Goal: Entertainment & Leisure: Consume media (video, audio)

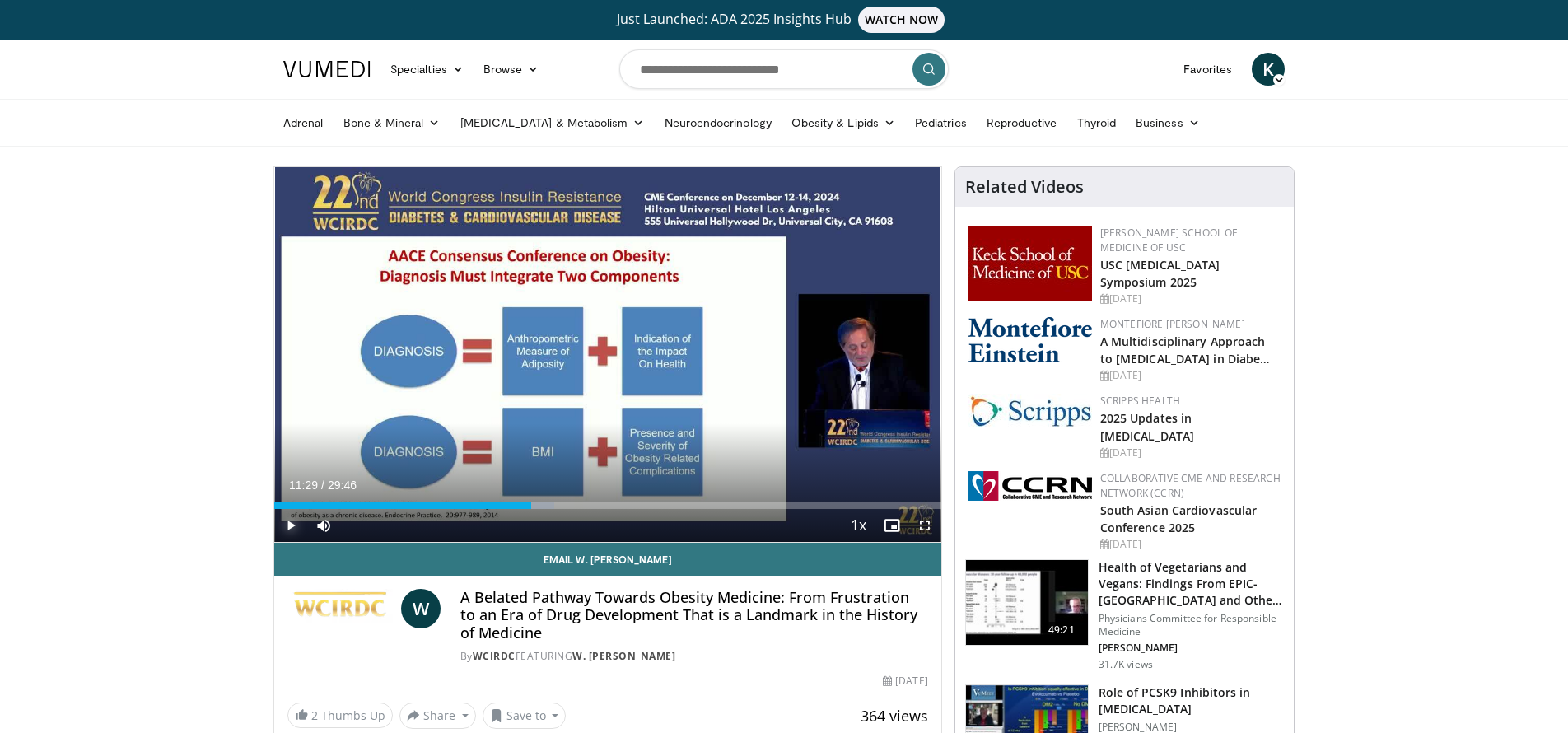
click at [290, 524] on span "Video Player" at bounding box center [290, 526] width 32 height 32
click at [923, 525] on span "Video Player" at bounding box center [925, 526] width 32 height 32
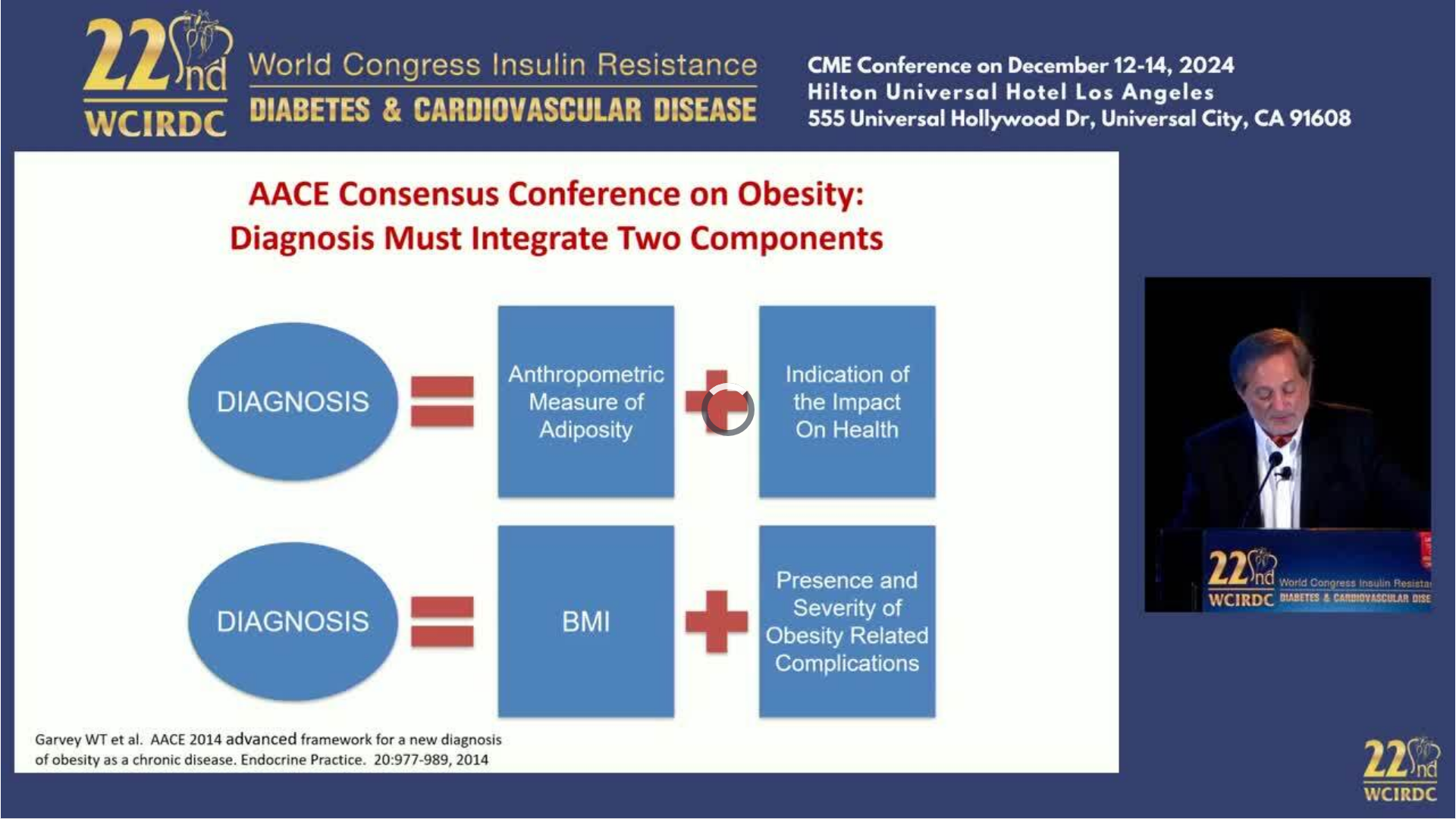
click at [16, 674] on video-js "**********" at bounding box center [728, 409] width 1456 height 819
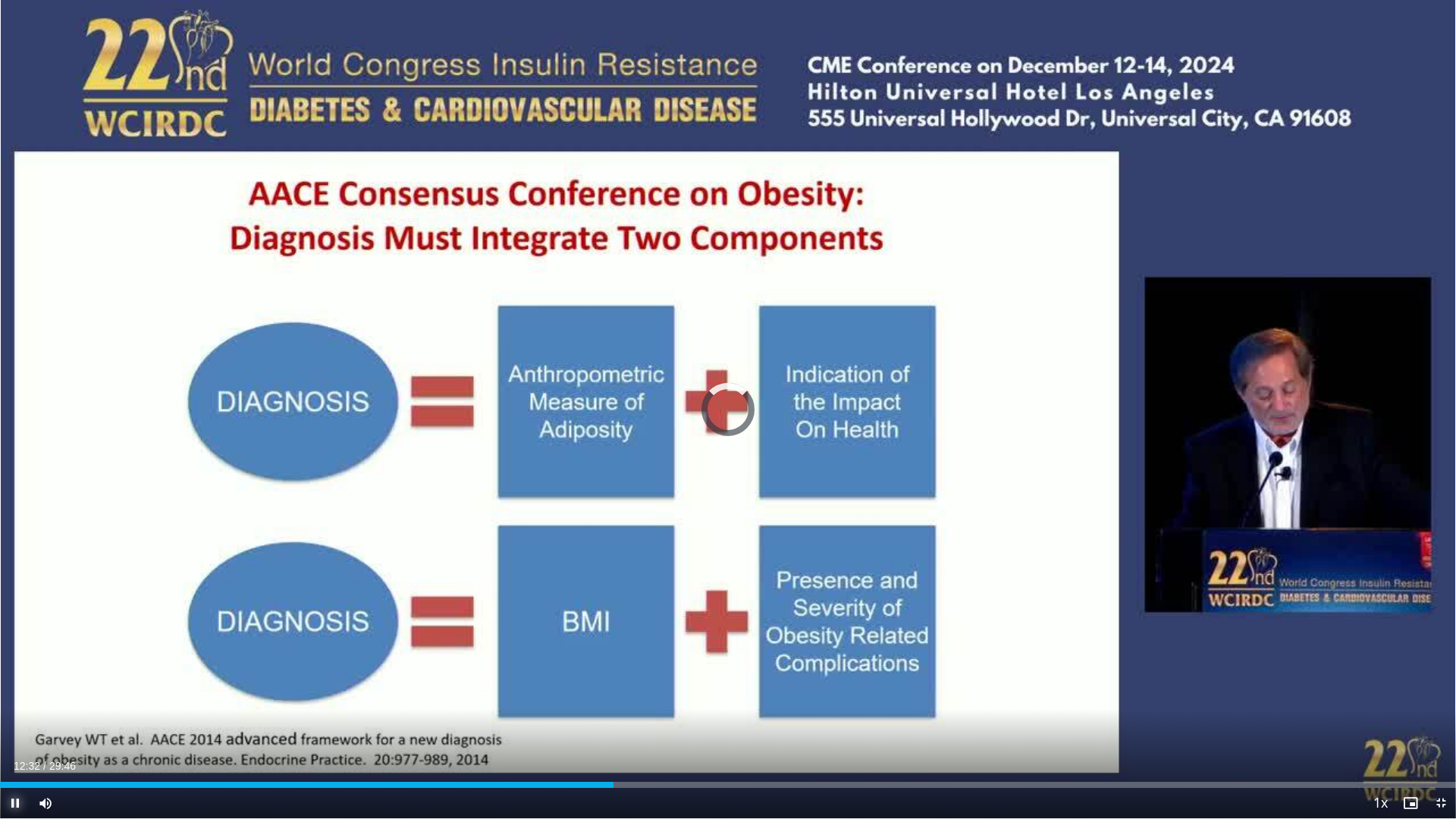
click at [16, 674] on span "Video Player" at bounding box center [15, 803] width 30 height 30
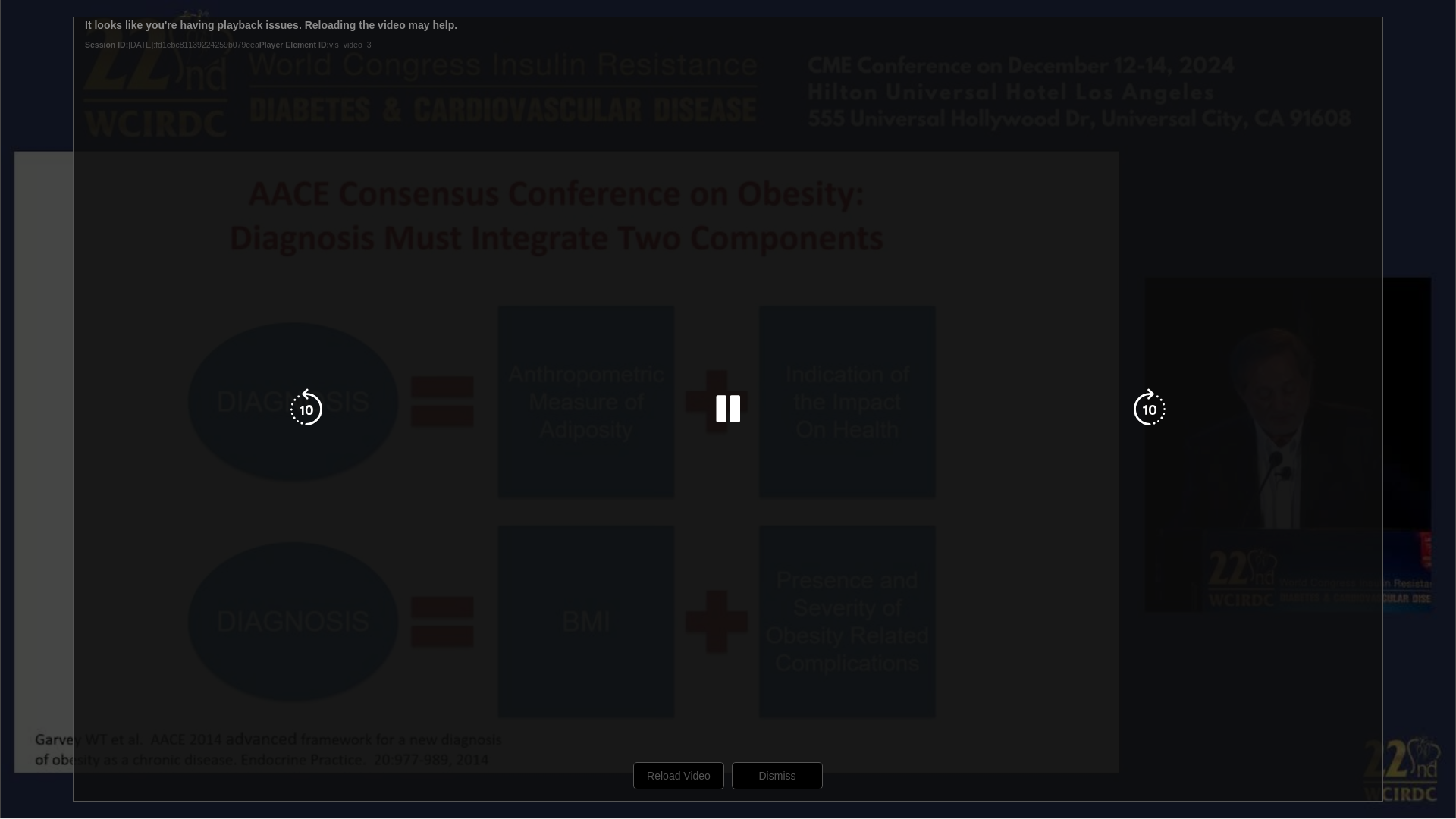
click at [657, 674] on div "10 seconds Tap to unmute" at bounding box center [728, 409] width 1456 height 818
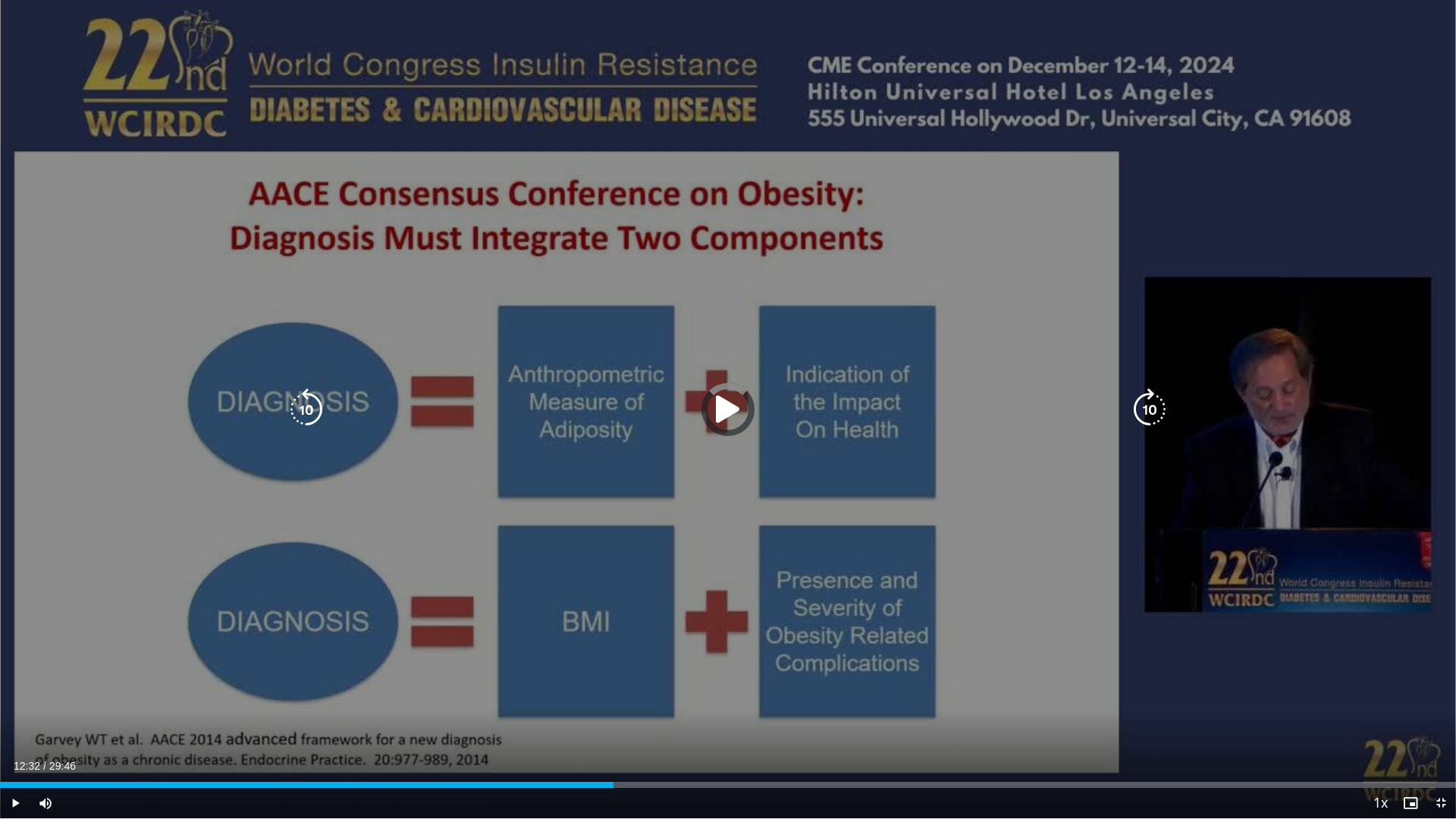
click at [728, 412] on icon "Video Player" at bounding box center [728, 409] width 42 height 42
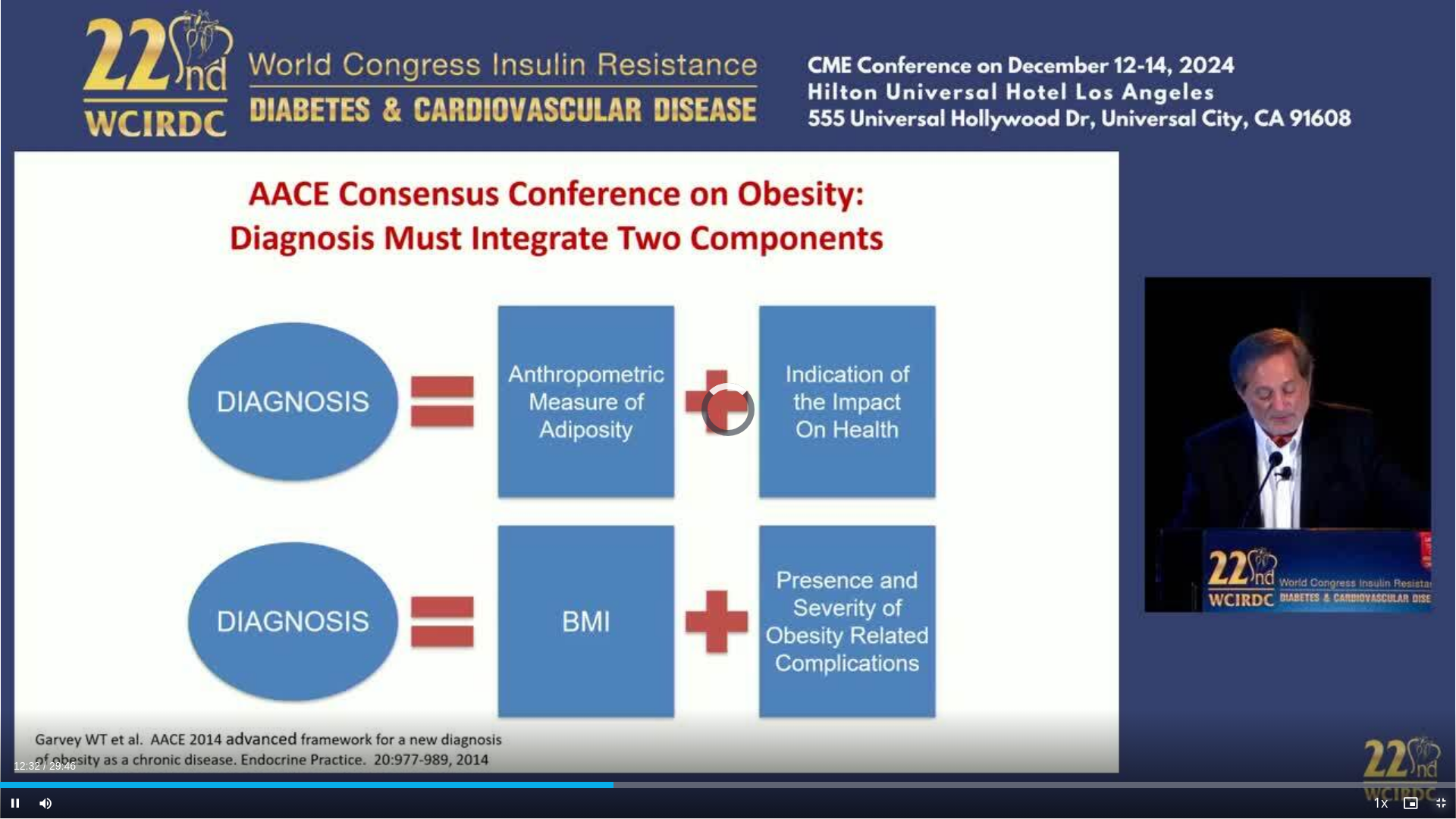
click at [1442, 674] on span "Video Player" at bounding box center [1441, 803] width 30 height 30
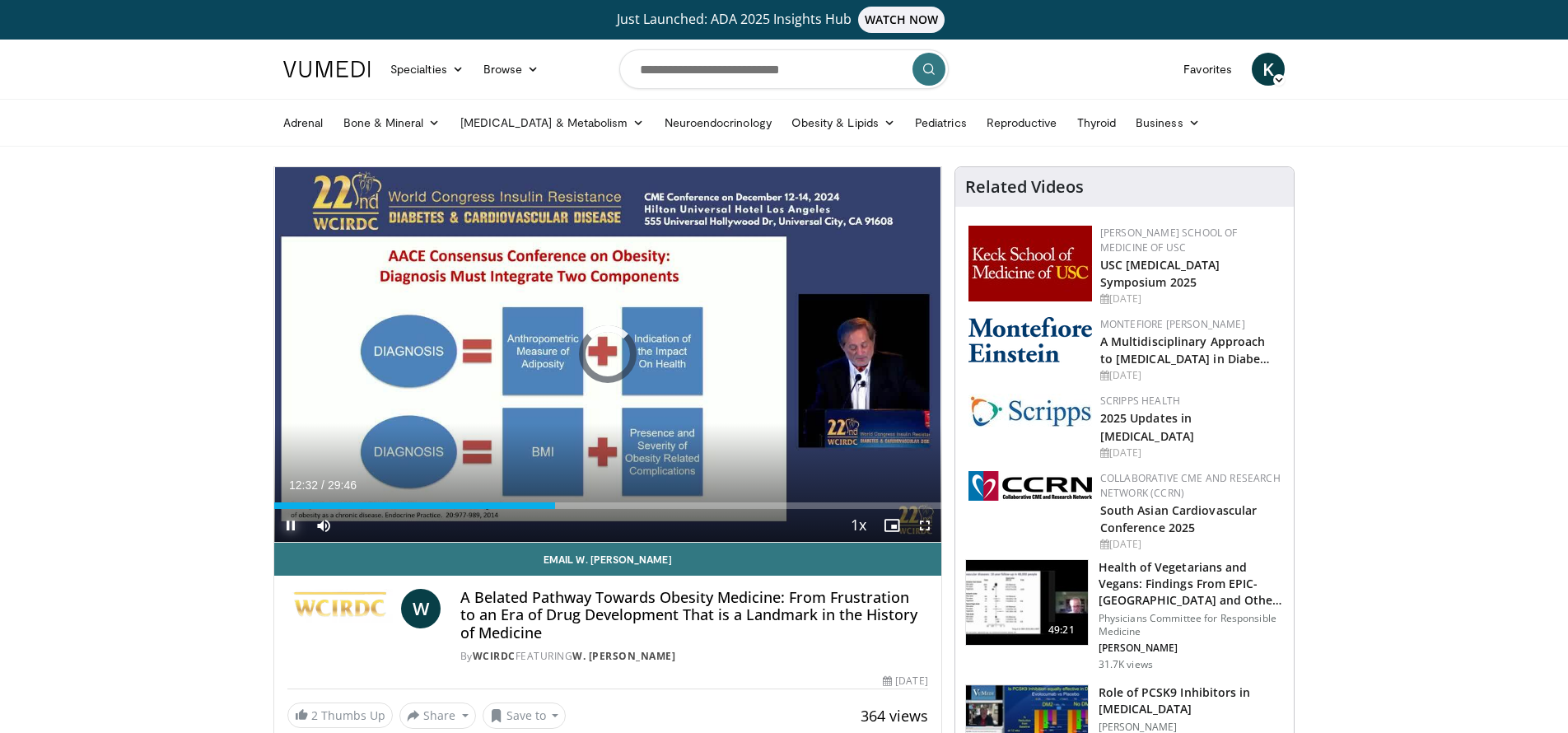
click at [290, 523] on span "Video Player" at bounding box center [290, 526] width 32 height 32
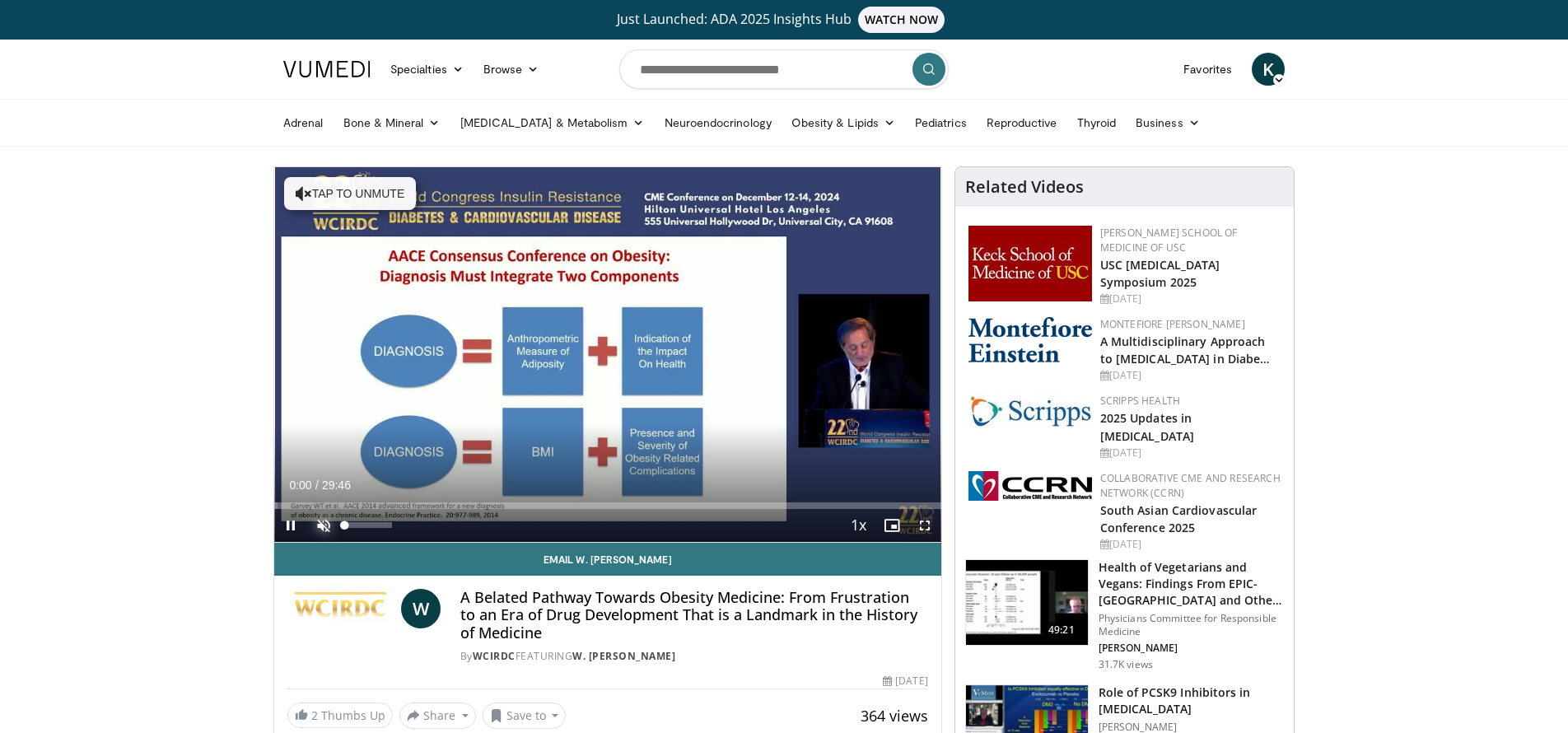
click at [322, 523] on span "Video Player" at bounding box center [324, 526] width 32 height 32
drag, startPoint x: 278, startPoint y: 506, endPoint x: 450, endPoint y: 514, distance: 172.2
click at [450, 514] on div "Current Time 0:28 / Duration 29:46 Play Skip Backward Skip Forward Mute 100% Lo…" at bounding box center [608, 526] width 667 height 32
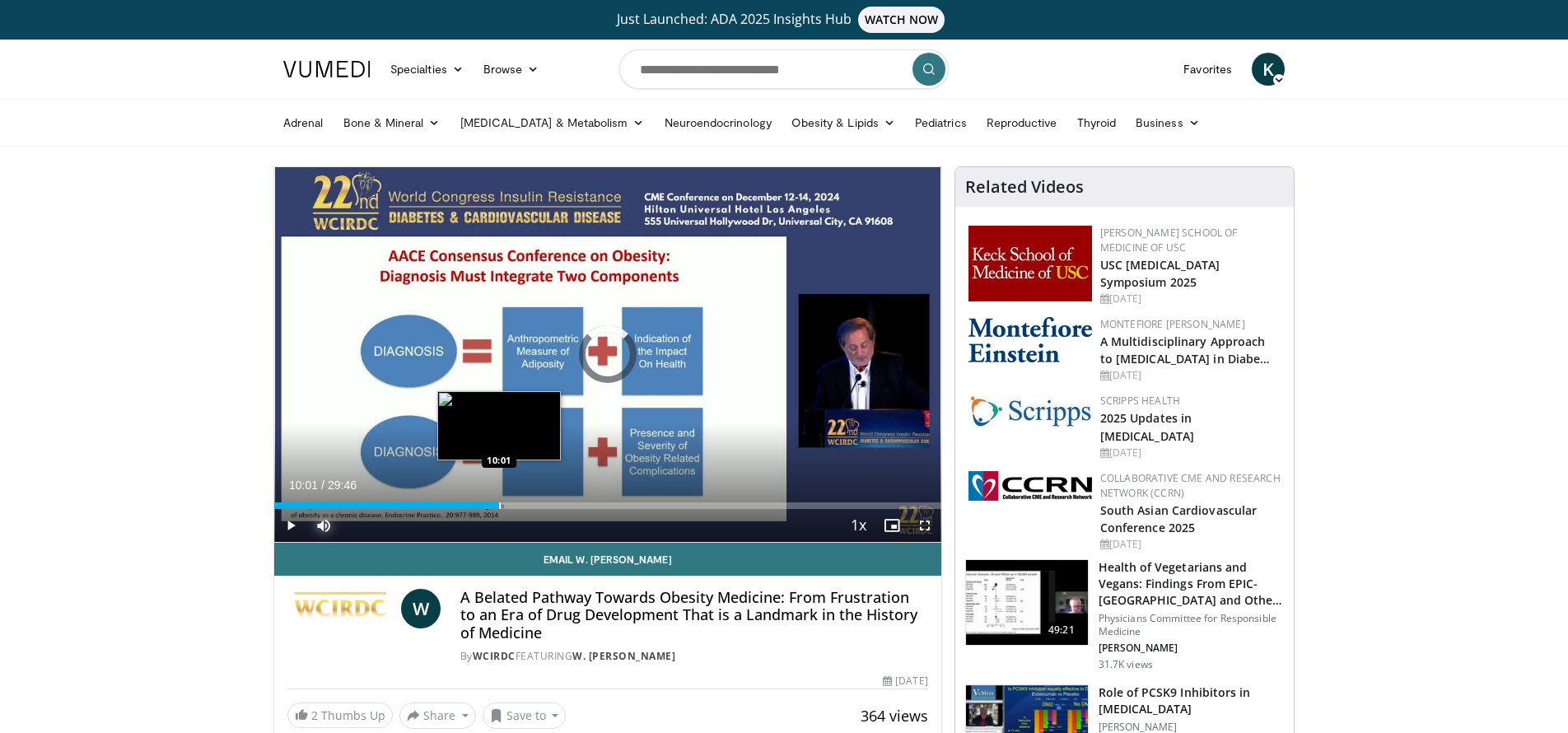
click at [499, 507] on div "Progress Bar" at bounding box center [500, 506] width 2 height 7
click at [531, 506] on div "Progress Bar" at bounding box center [532, 506] width 2 height 7
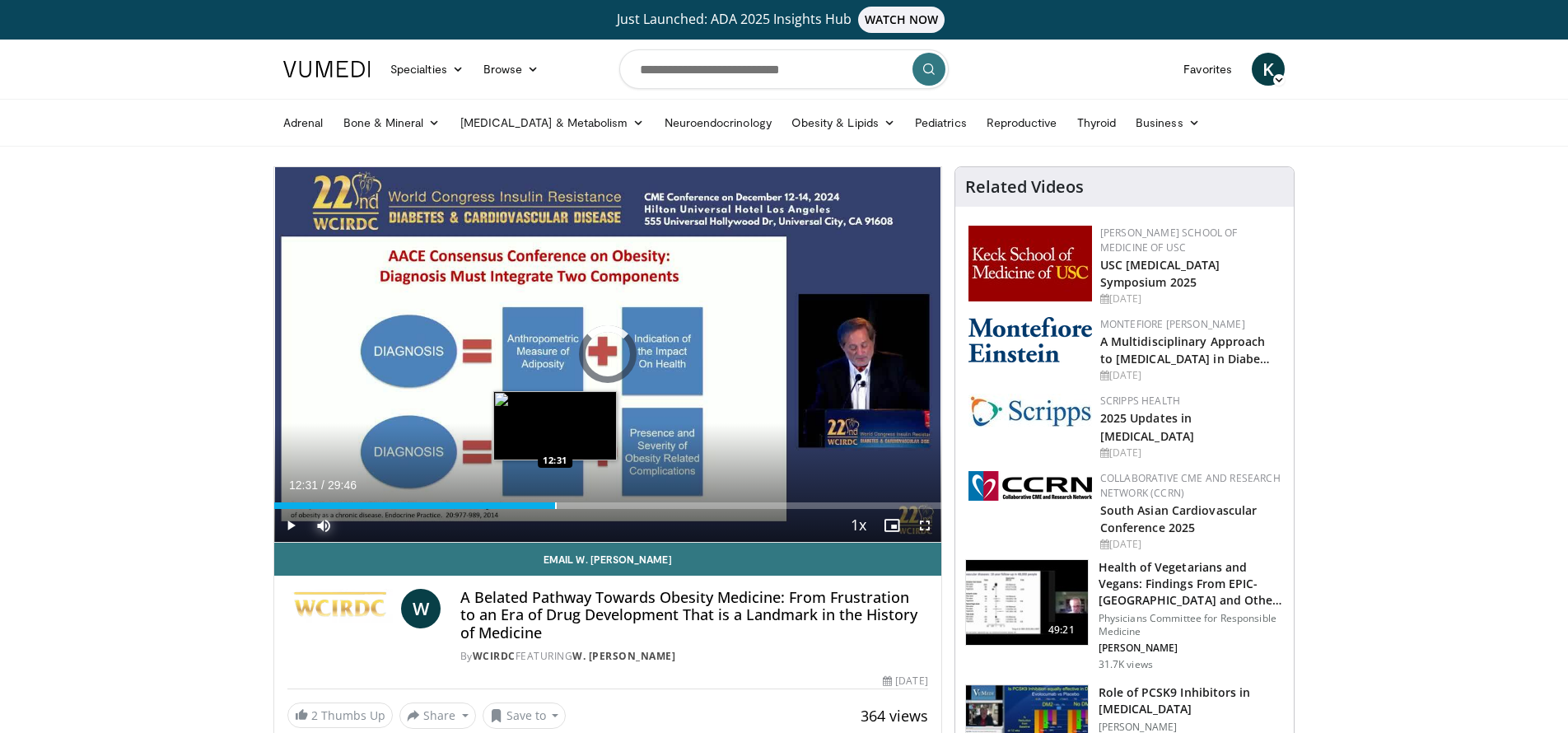
click at [555, 507] on div "Progress Bar" at bounding box center [556, 506] width 2 height 7
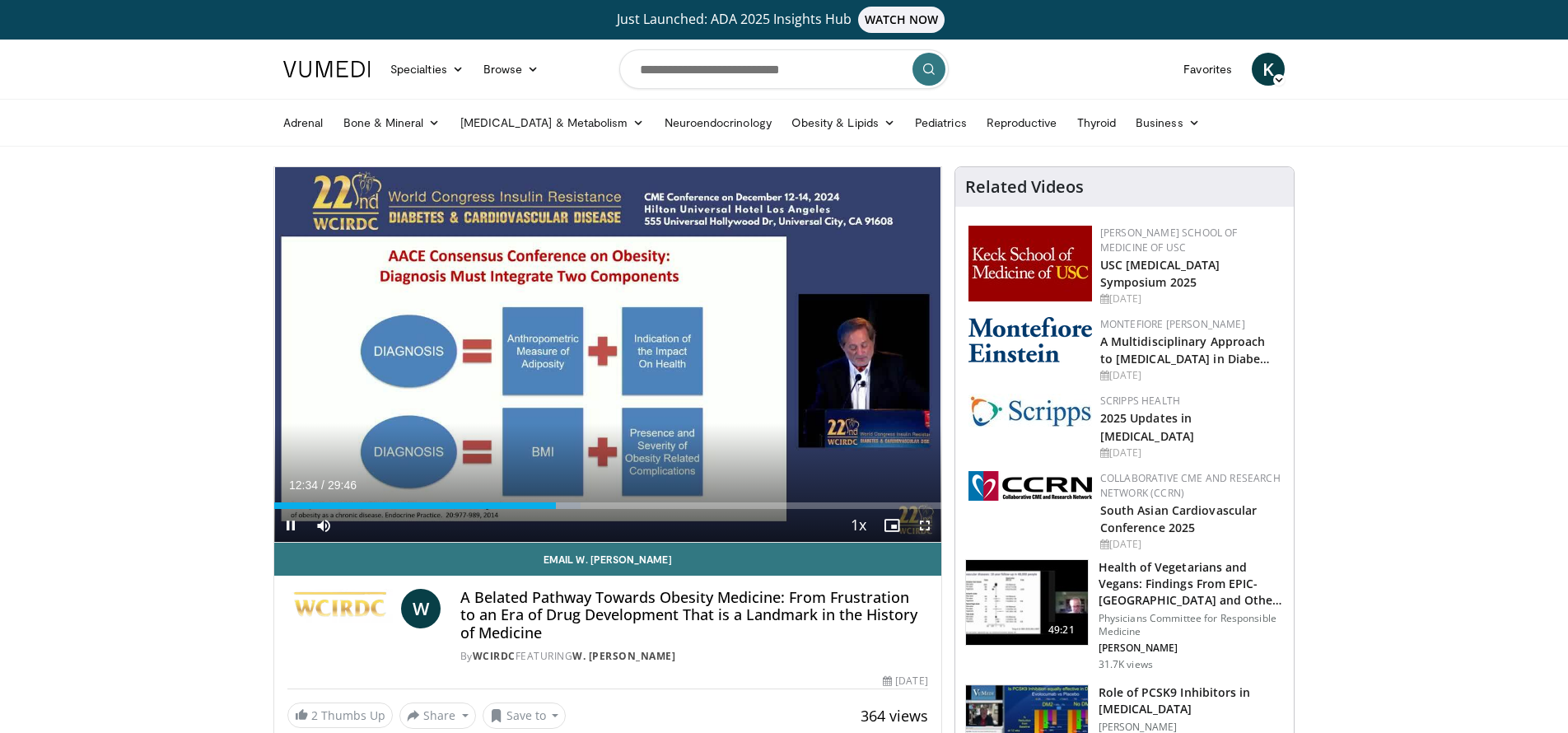
click at [924, 526] on span "Video Player" at bounding box center [925, 526] width 32 height 32
